Goal: Task Accomplishment & Management: Use online tool/utility

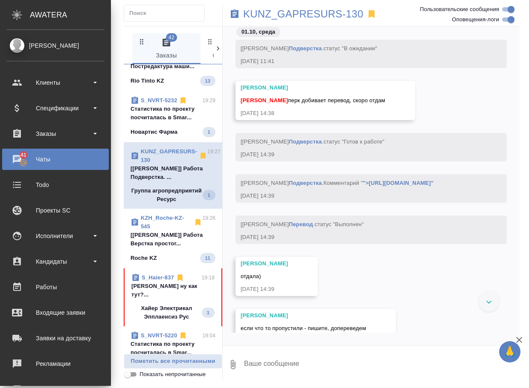
scroll to position [85, 0]
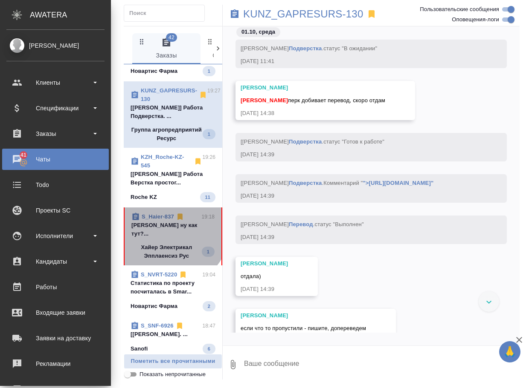
click at [171, 238] on p "Арсеньева Вера ну как тут?..." at bounding box center [172, 229] width 83 height 17
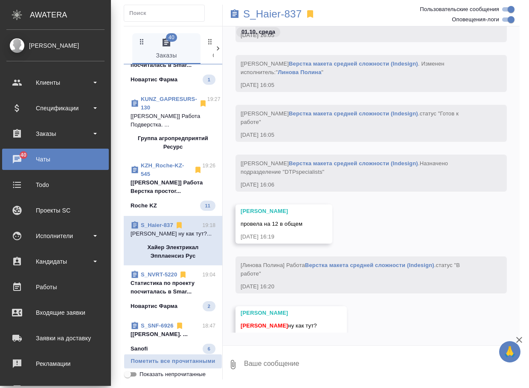
scroll to position [77, 0]
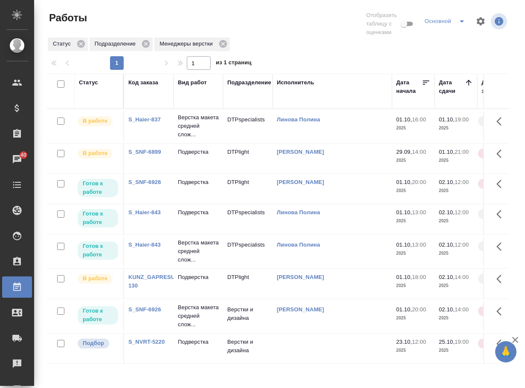
scroll to position [20, 0]
click at [184, 310] on p "Верстка макета средней слож..." at bounding box center [198, 317] width 41 height 26
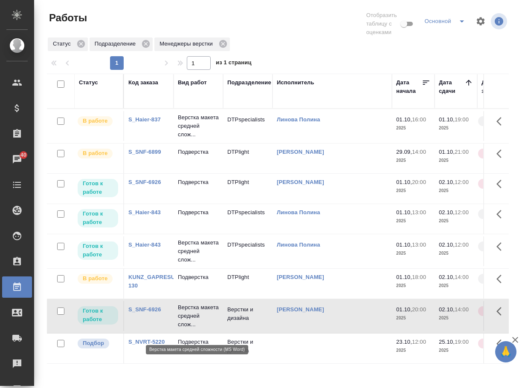
click at [184, 310] on p "Верстка макета средней слож..." at bounding box center [198, 317] width 41 height 26
click at [199, 190] on td "Подверстка" at bounding box center [198, 189] width 49 height 30
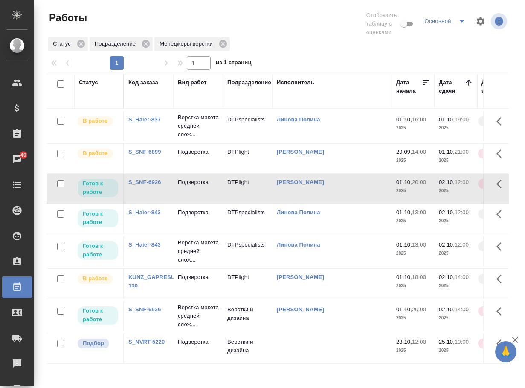
click at [197, 201] on td "Подверстка" at bounding box center [198, 189] width 49 height 30
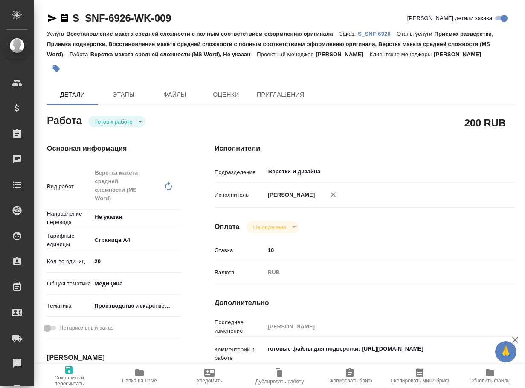
type textarea "x"
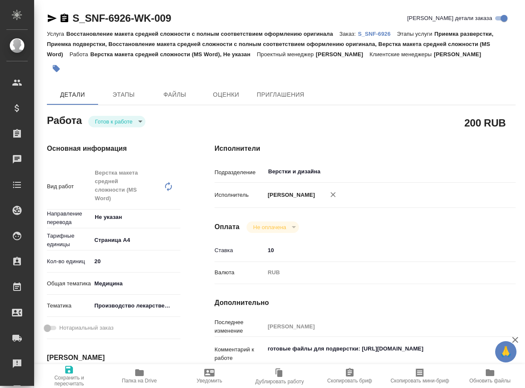
type textarea "x"
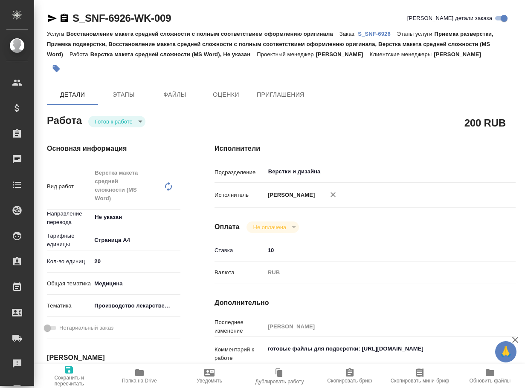
type textarea "x"
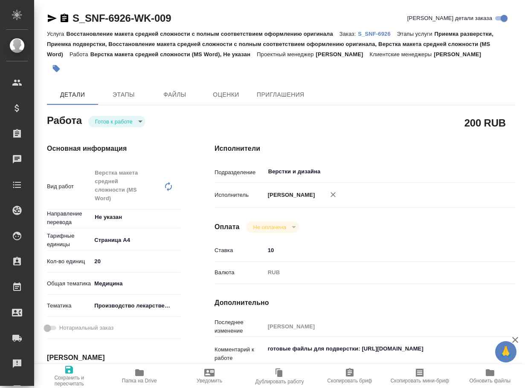
scroll to position [128, 0]
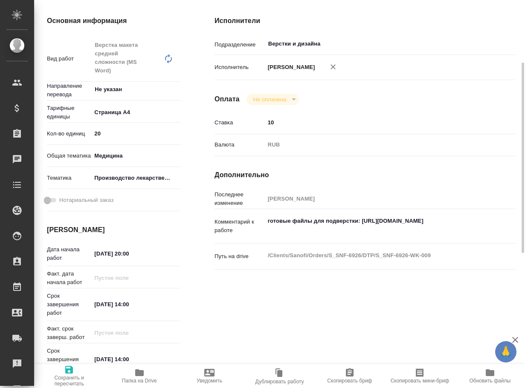
type textarea "x"
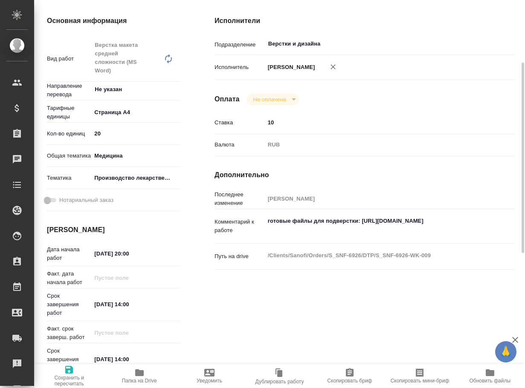
type textarea "x"
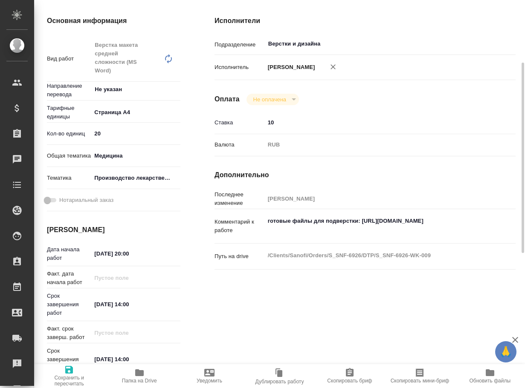
type textarea "x"
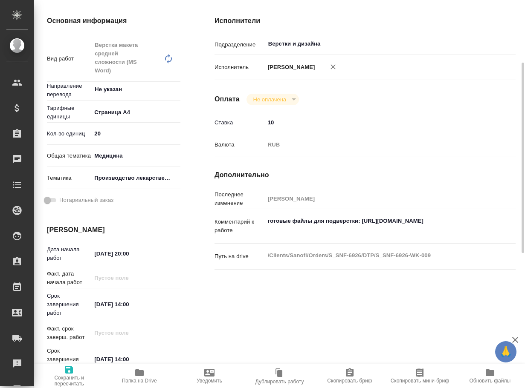
type textarea "x"
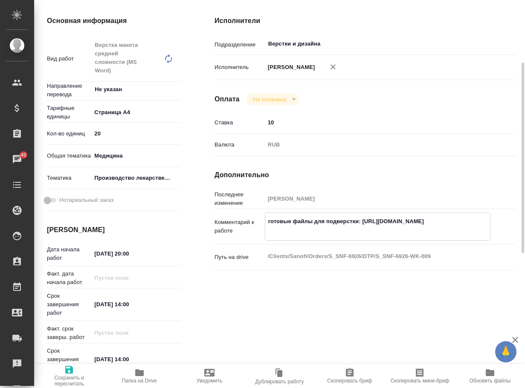
type textarea "x"
drag, startPoint x: 488, startPoint y: 246, endPoint x: 363, endPoint y: 238, distance: 125.1
click at [363, 237] on textarea "готовые файлы для подверстки: [URL][DOMAIN_NAME]" at bounding box center [377, 225] width 225 height 23
type textarea "x"
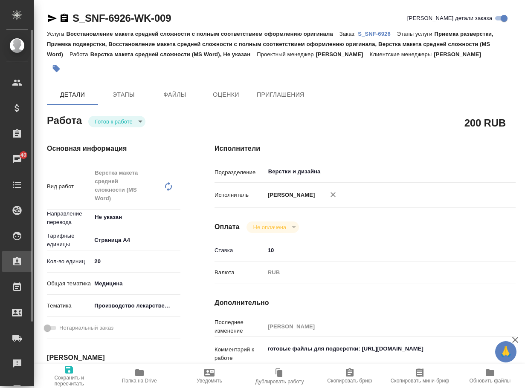
type textarea "x"
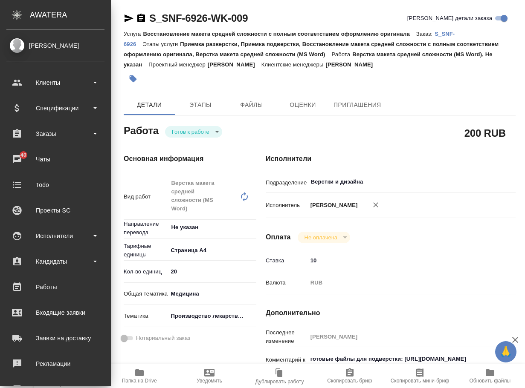
type textarea "x"
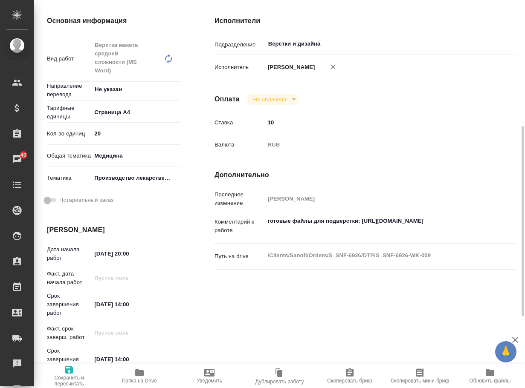
scroll to position [171, 0]
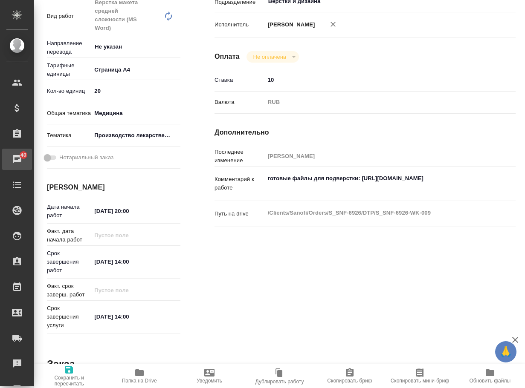
type textarea "x"
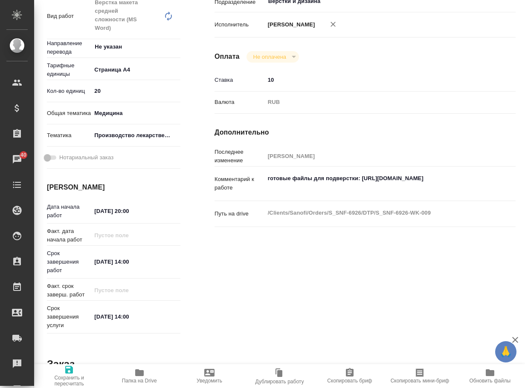
type textarea "x"
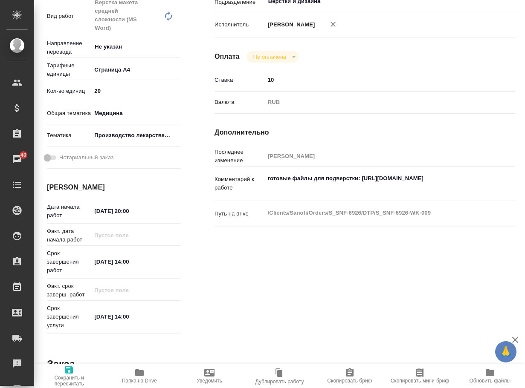
type textarea "x"
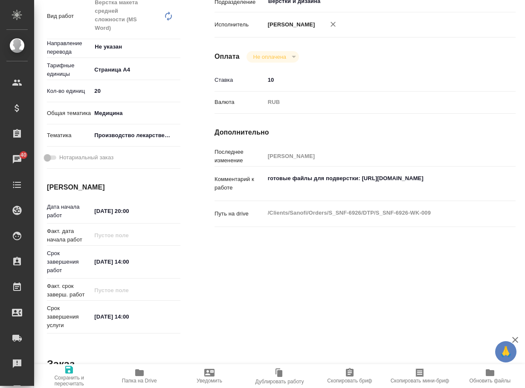
scroll to position [0, 0]
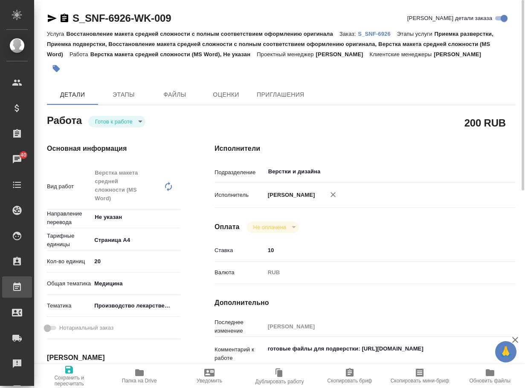
type textarea "x"
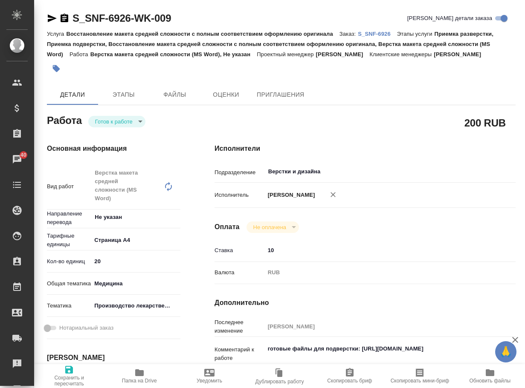
type textarea "x"
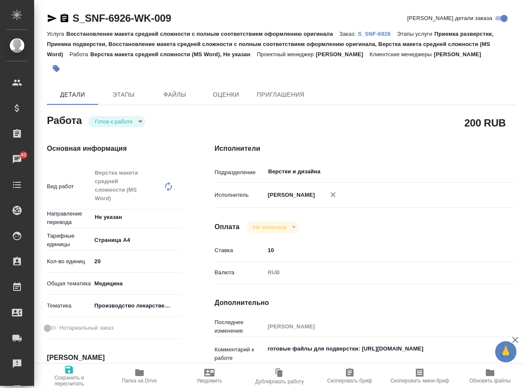
type textarea "x"
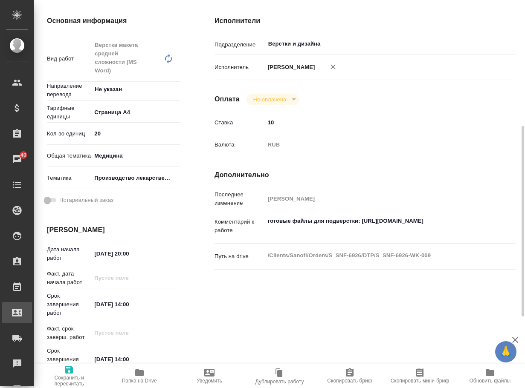
scroll to position [171, 0]
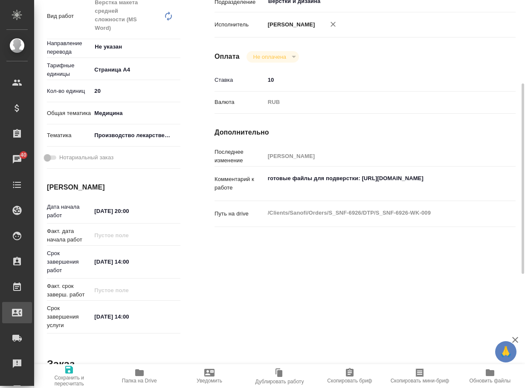
type textarea "x"
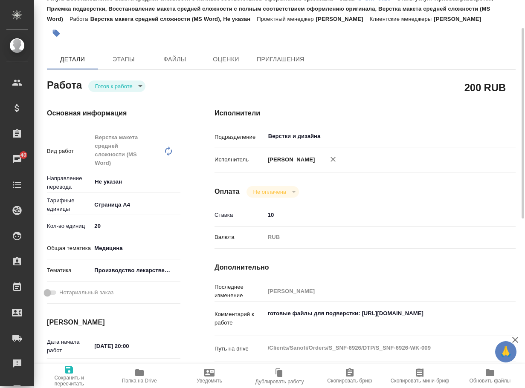
scroll to position [0, 0]
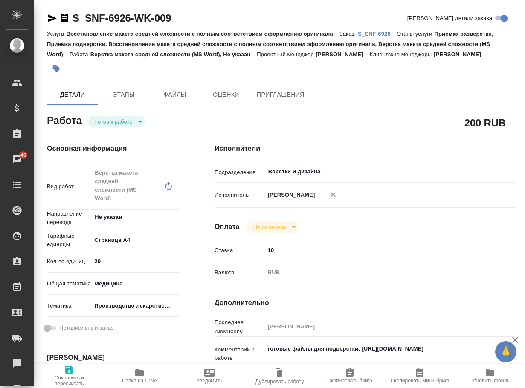
type textarea "x"
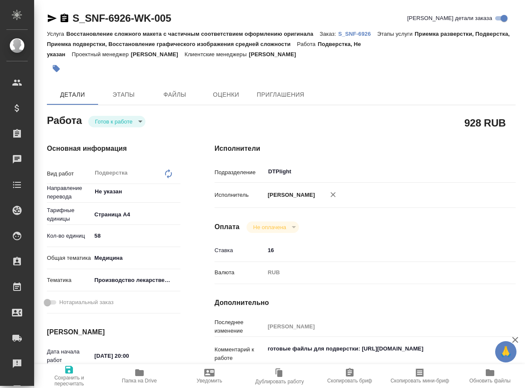
type textarea "x"
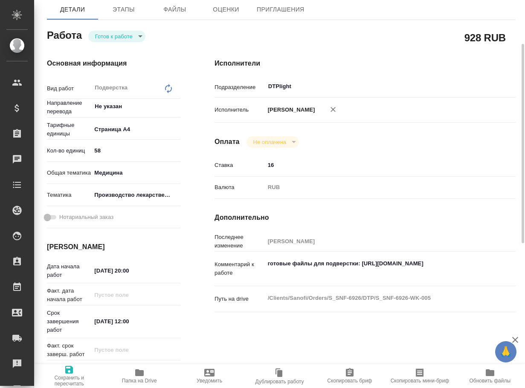
scroll to position [128, 0]
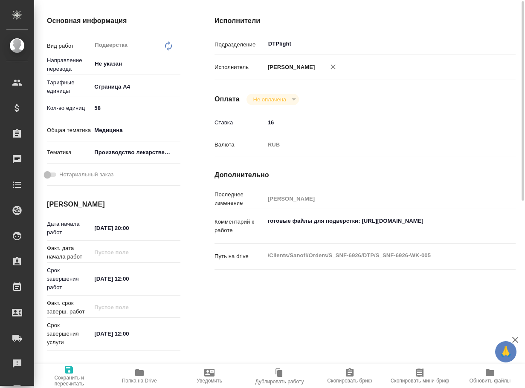
type textarea "x"
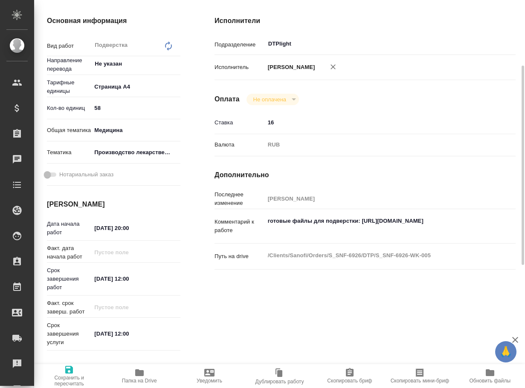
type textarea "x"
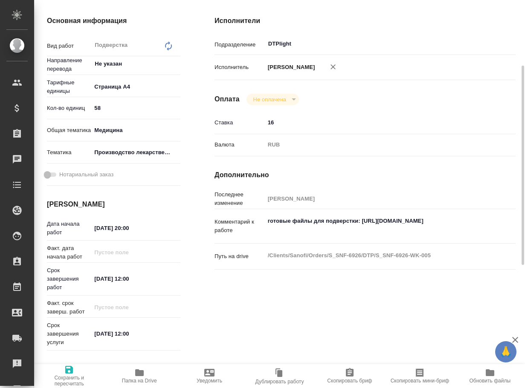
type textarea "x"
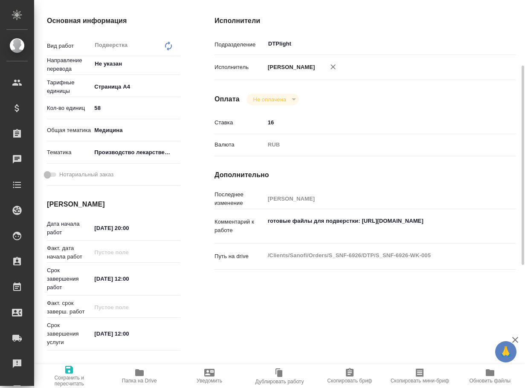
type textarea "x"
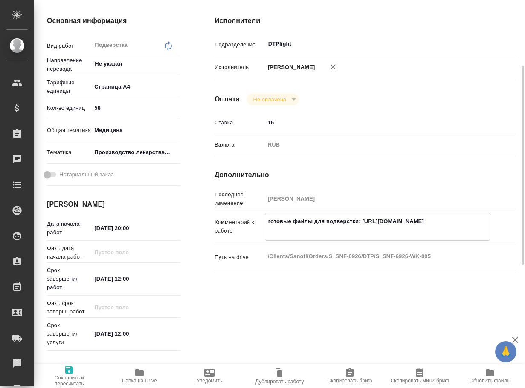
click at [266, 230] on textarea "готовые файлы для подверстки: [URL][DOMAIN_NAME]" at bounding box center [377, 225] width 225 height 23
type textarea "x"
type textarea "готовые файлы для подверстки: [URL][DOMAIN_NAME]"
type textarea "x"
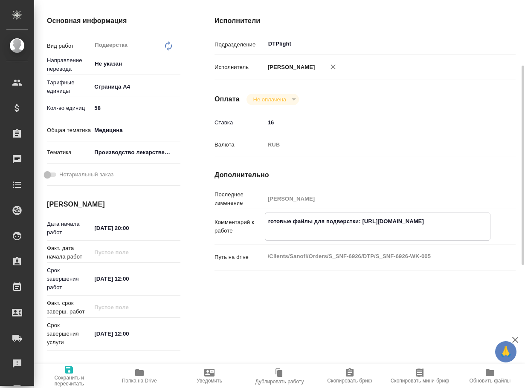
type textarea "x"
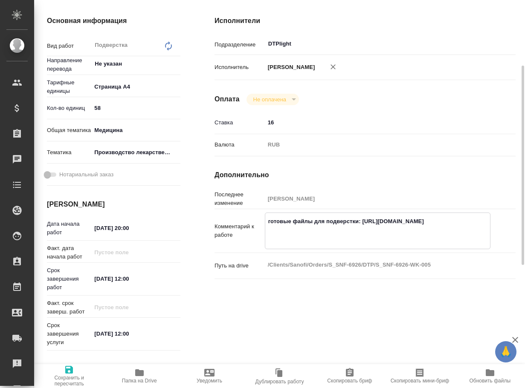
type textarea "x"
type textarea "готовые файлы для подверстки: [URL][DOMAIN_NAME]"
type textarea "x"
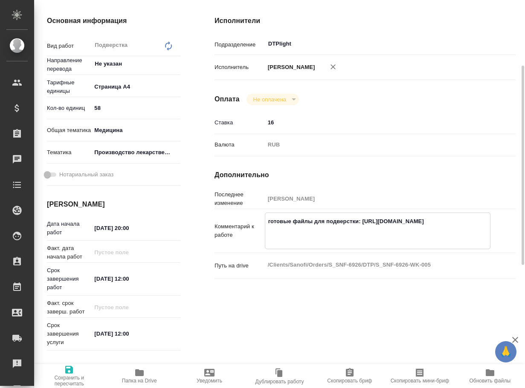
type textarea "x"
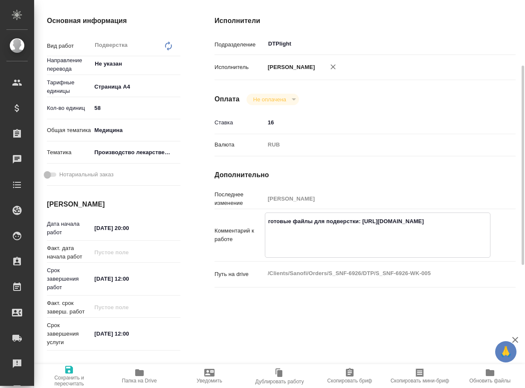
type textarea "x"
type textarea "вготовые файлы для подверстки: [URL][DOMAIN_NAME]"
type textarea "x"
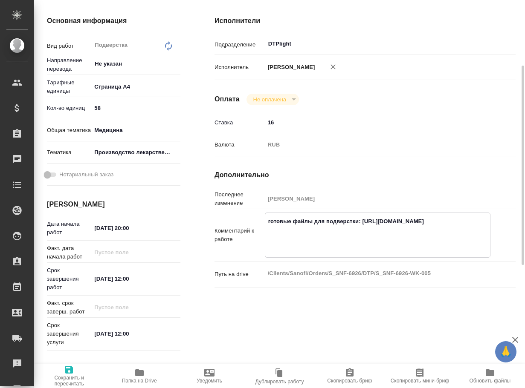
type textarea "x"
type textarea "всготовые файлы для подверстки: [URL][DOMAIN_NAME]"
type textarea "x"
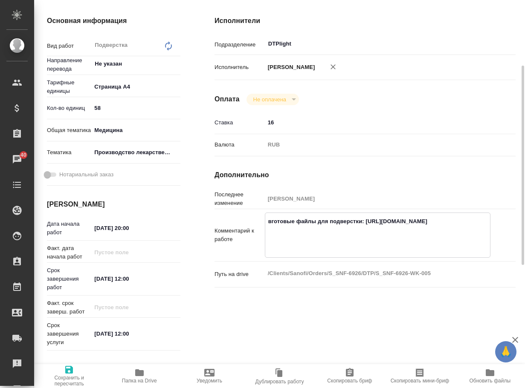
type textarea "x"
type textarea "всЁготовые файлы для подверстки: [URL][DOMAIN_NAME]"
type textarea "x"
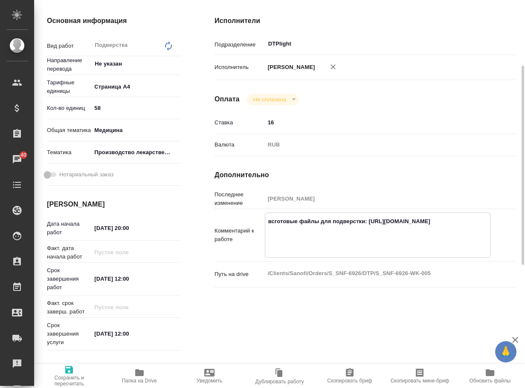
type textarea "x"
type textarea "всготовые файлы для подверстки: [URL][DOMAIN_NAME]"
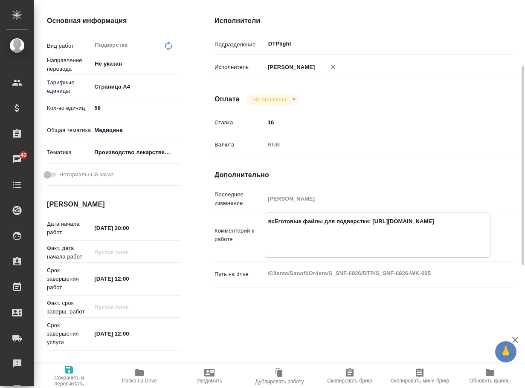
type textarea "x"
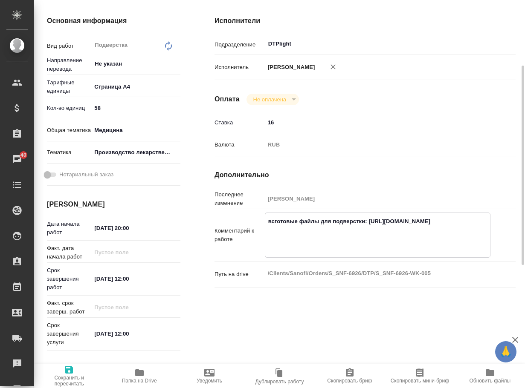
type textarea "всёготовые файлы для подверстки: [URL][DOMAIN_NAME]"
type textarea "x"
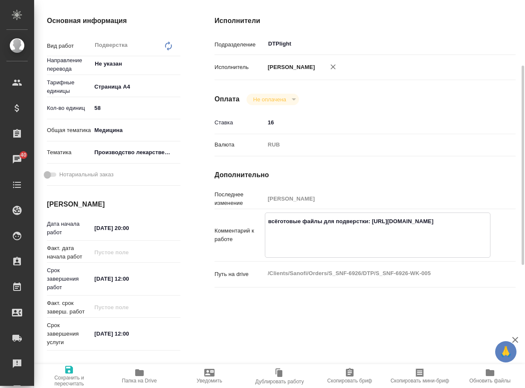
type textarea "x"
type textarea "всё,готовые файлы для подверстки: [URL][DOMAIN_NAME]"
type textarea "x"
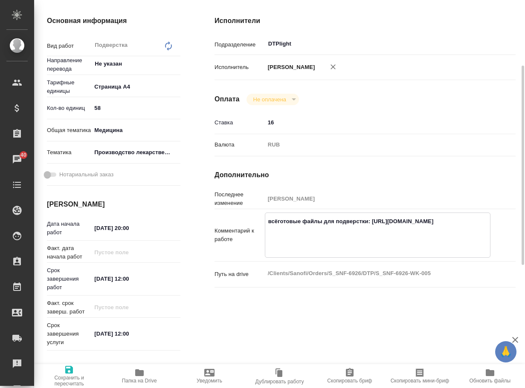
type textarea "x"
type textarea "всё, готовые файлы для подверстки: [URL][DOMAIN_NAME]"
type textarea "x"
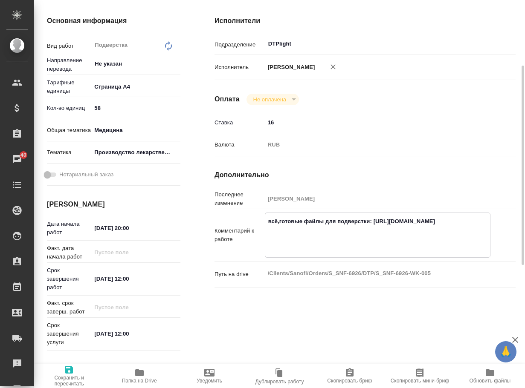
type textarea "x"
type textarea "всё, Кготовые файлы для подверстки: [URL][DOMAIN_NAME]"
type textarea "x"
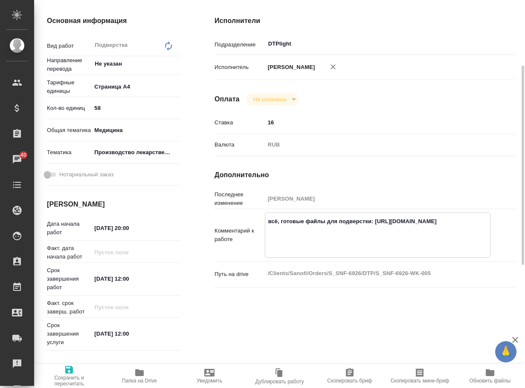
type textarea "x"
type textarea "всё, КРготовые файлы для подверстки: [URL][DOMAIN_NAME]"
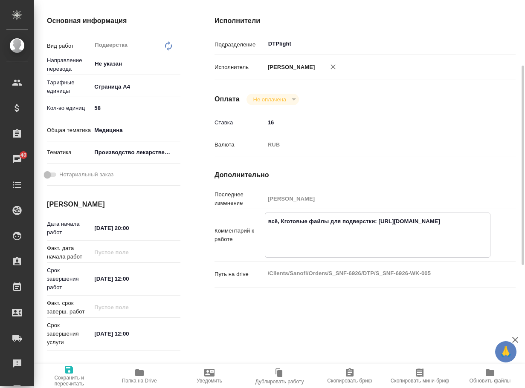
type textarea "x"
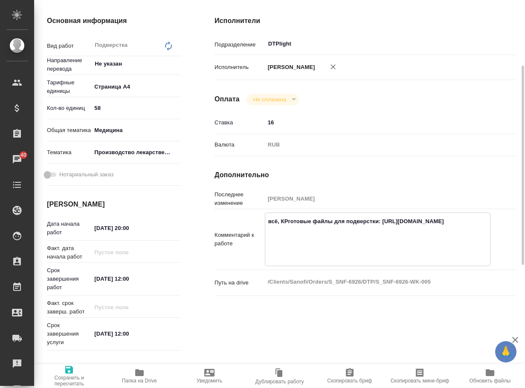
type textarea "x"
type textarea "всё, КРОготовые файлы для подверстки: [URL][DOMAIN_NAME]"
type textarea "x"
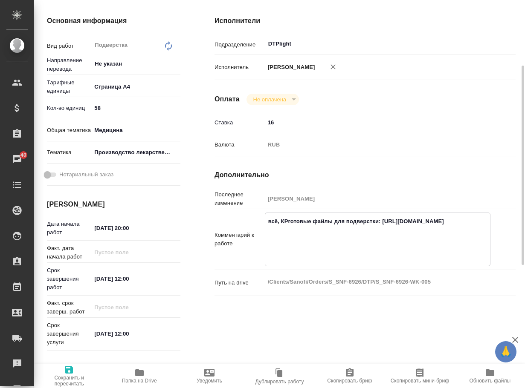
type textarea "x"
type textarea "всё, КРОМготовые файлы для подверстки: [URL][DOMAIN_NAME]"
type textarea "x"
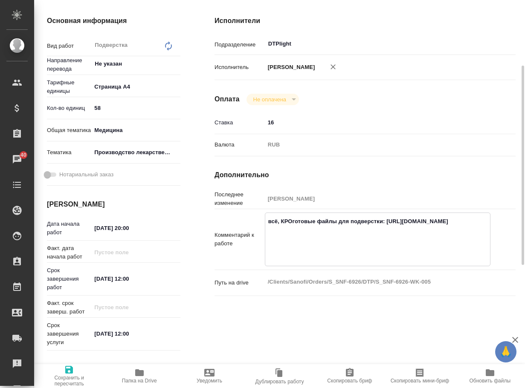
type textarea "x"
type textarea "всё, КРОМЕготовые файлы для подверстки: [URL][DOMAIN_NAME]"
type textarea "x"
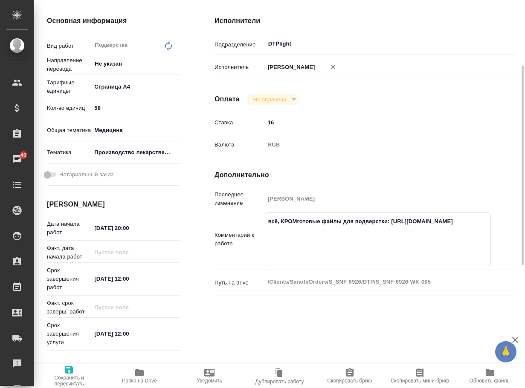
type textarea "x"
type textarea "всё, КРОМЕ готовые файлы для подверстки: [URL][DOMAIN_NAME]"
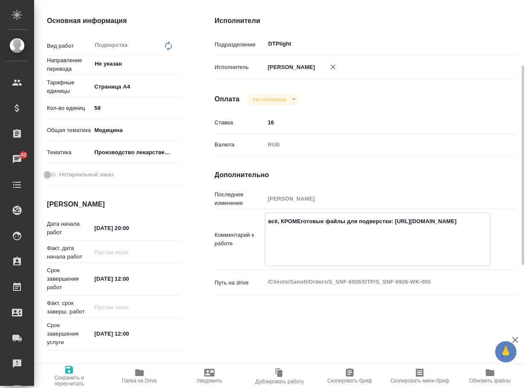
type textarea "x"
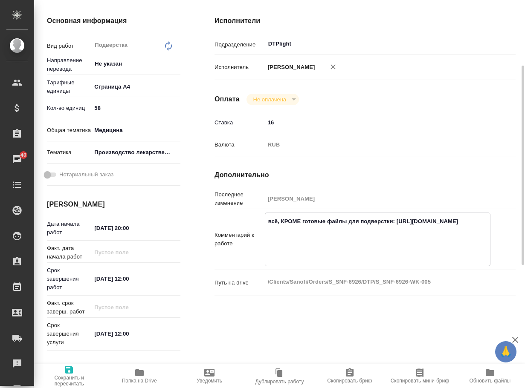
type textarea "всё, КРОМЕ фготовые файлы для подверстки: [URL][DOMAIN_NAME]"
type textarea "x"
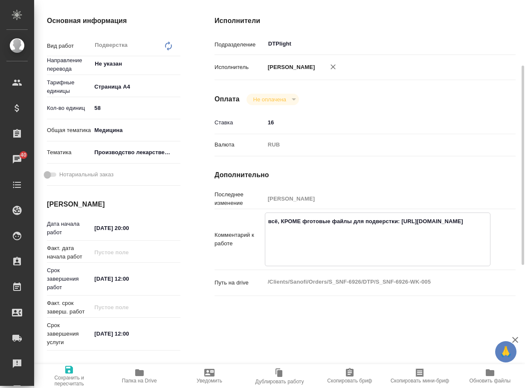
type textarea "x"
type textarea "всё, КРОМЕ фаготовые файлы для подверстки: [URL][DOMAIN_NAME]"
type textarea "x"
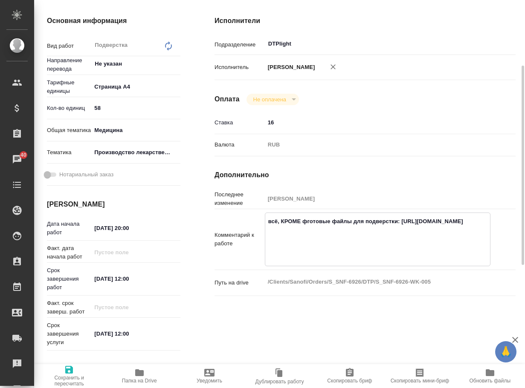
type textarea "x"
type textarea "всё, КРОМЕ файготовые файлы для подверстки: [URL][DOMAIN_NAME]"
type textarea "x"
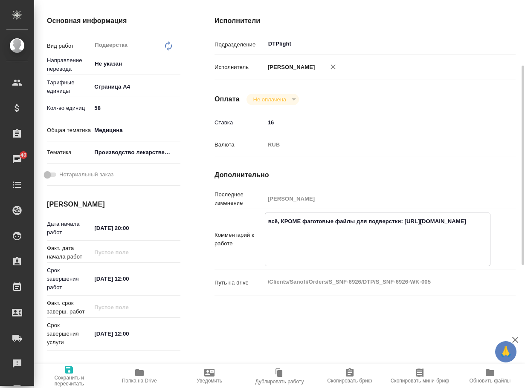
type textarea "x"
type textarea "всё, КРОМЕ файлготовые файлы для подверстки: [URL][DOMAIN_NAME]"
type textarea "x"
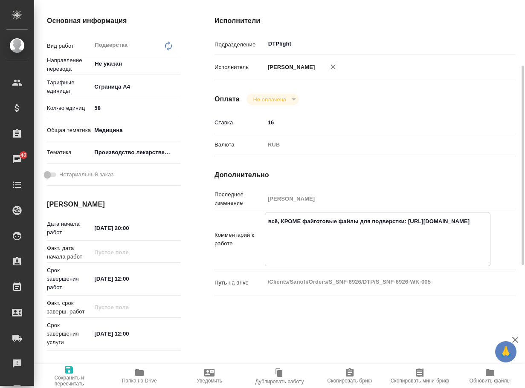
type textarea "x"
type textarea "всё, КРОМЕ файлаготовые файлы для подверстки: [URL][DOMAIN_NAME]"
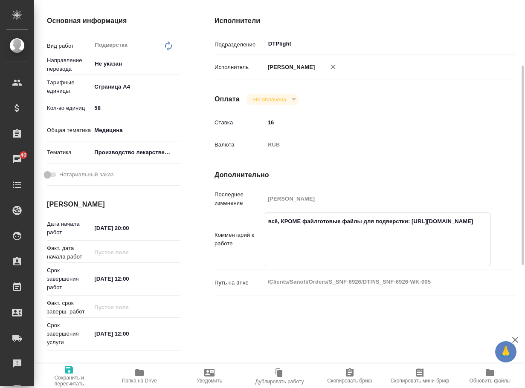
type textarea "x"
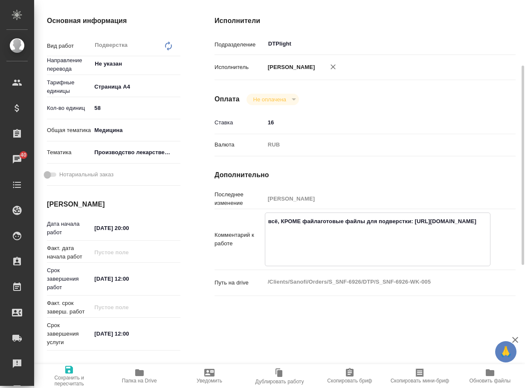
type textarea "всё, КРОМЕ файла:готовые файлы для подверстки: [URL][DOMAIN_NAME]"
type textarea "x"
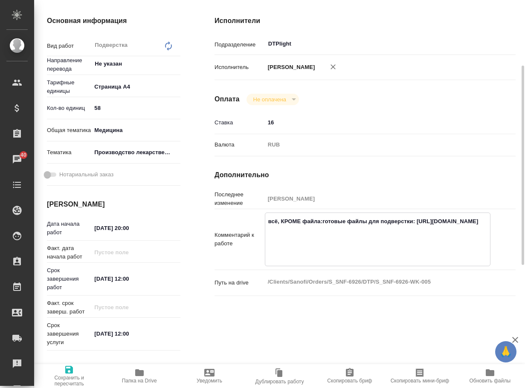
type textarea "x"
type textarea "всё, КРОМЕ файла: готовые файлы для подверстки: [URL][DOMAIN_NAME]"
type textarea "x"
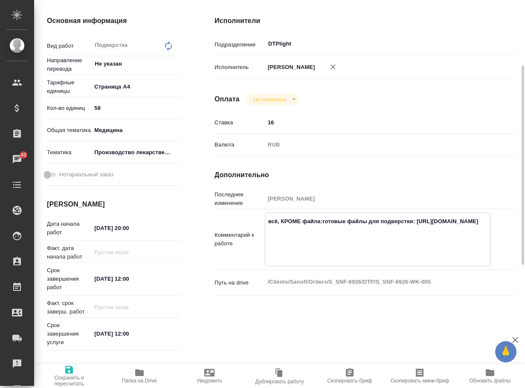
type textarea "x"
type textarea "всё, КРОМЕ файла: -готовые файлы для подверстки: [URL][DOMAIN_NAME]"
type textarea "x"
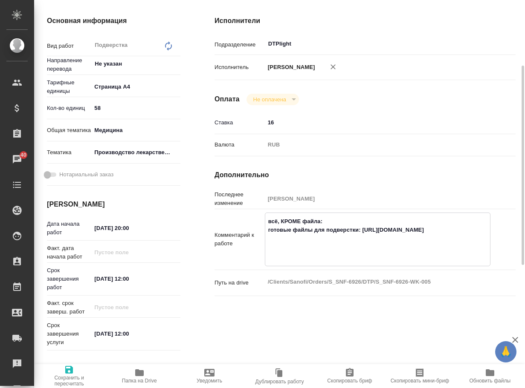
type textarea "x"
paste textarea "Response to Questions HA - Belarus - [MEDICAL_DATA] 75 mg - EAEU recognition(ru)"
type textarea "x"
type textarea "всё, КРОМЕ файла: -Response to Questions HA - Belarus - [MEDICAL_DATA] 75 mg - …"
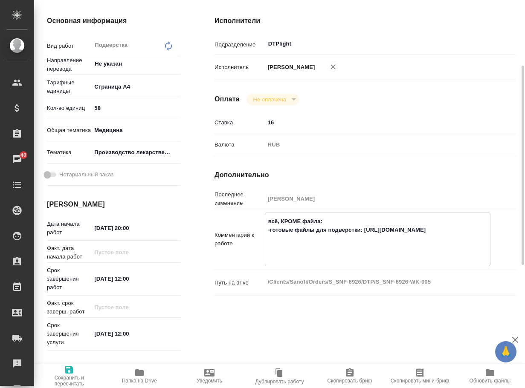
type textarea "x"
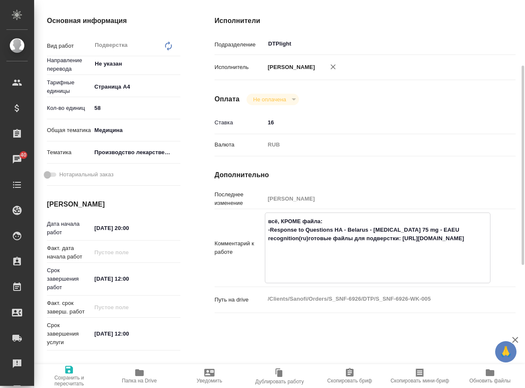
type textarea "x"
type textarea "всё, КРОМЕ файла: -Response to Questions HA - Belarus - [MEDICAL_DATA] 75 mg - …"
type textarea "x"
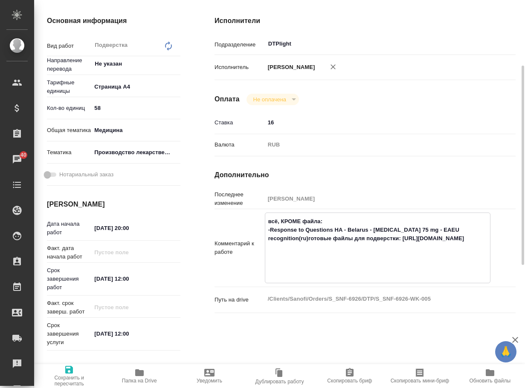
type textarea "x"
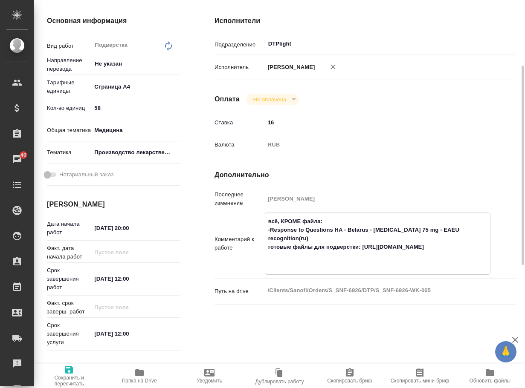
type textarea "x"
type textarea "всё, КРОМЕ файла: -Response to Questions HA - Belarus - [MEDICAL_DATA] 75 mg - …"
type textarea "x"
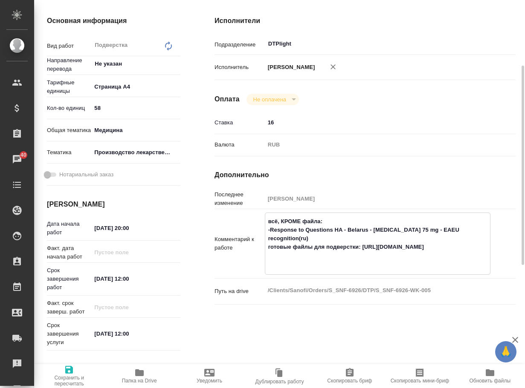
type textarea "x"
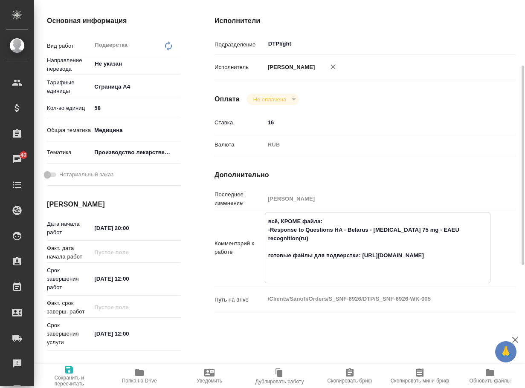
type textarea "всё, КРОМЕ файла: -Response to Questions HA - Belarus - [MEDICAL_DATA] 75 mg - …"
type textarea "x"
click at [73, 374] on icon "button" at bounding box center [69, 370] width 10 height 10
type textarea "x"
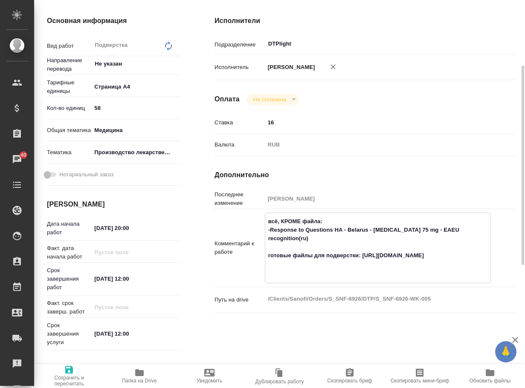
type textarea "x"
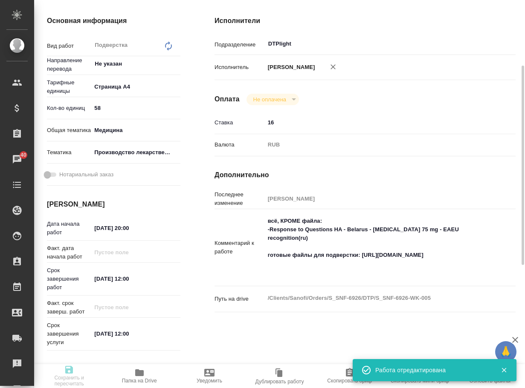
type textarea "x"
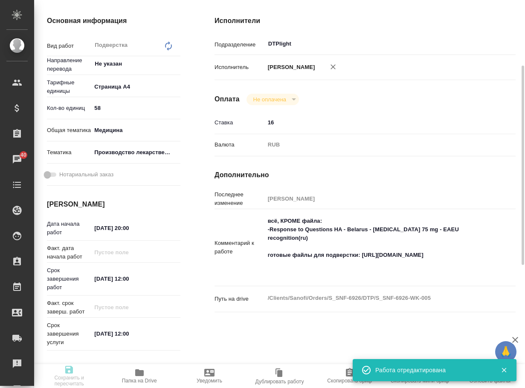
type textarea "x"
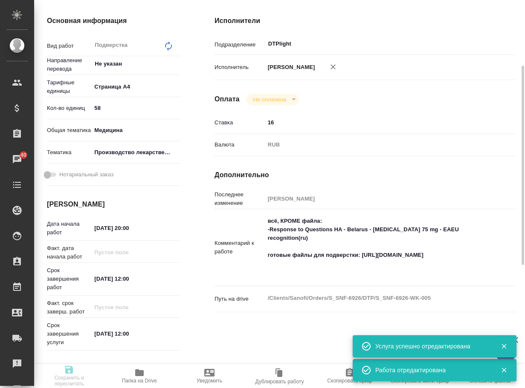
type input "readyForWork"
type textarea "Подверстка"
